Goal: Complete application form: Complete application form

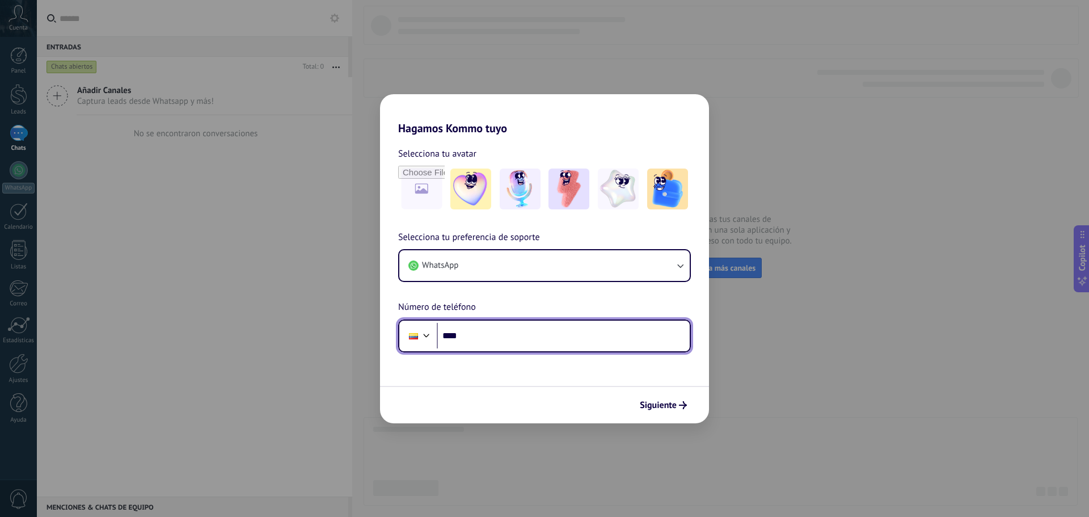
click at [518, 337] on input "****" at bounding box center [563, 336] width 253 height 26
click at [468, 341] on input "**********" at bounding box center [563, 336] width 253 height 26
type input "**********"
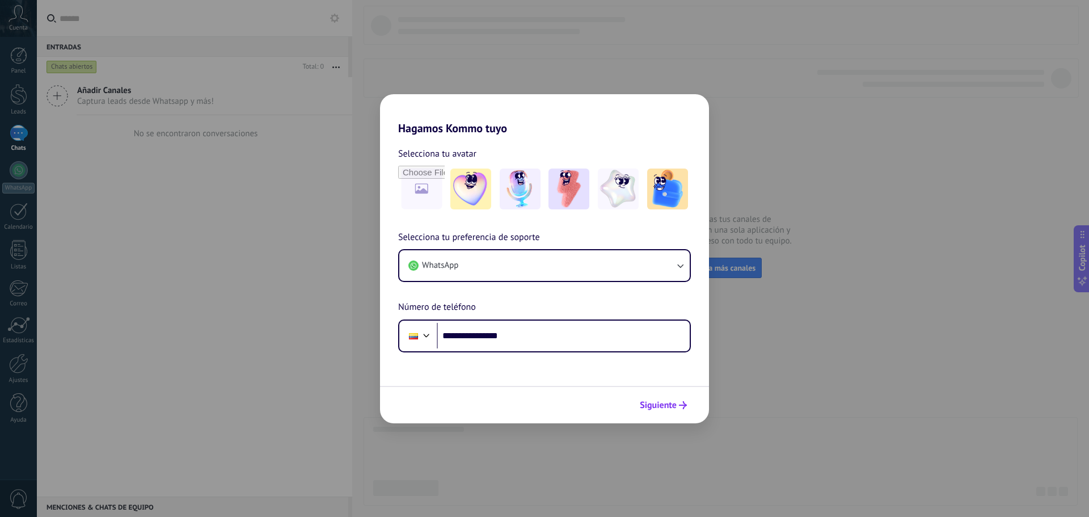
click at [654, 411] on button "Siguiente" at bounding box center [663, 404] width 57 height 19
